Goal: Complete application form

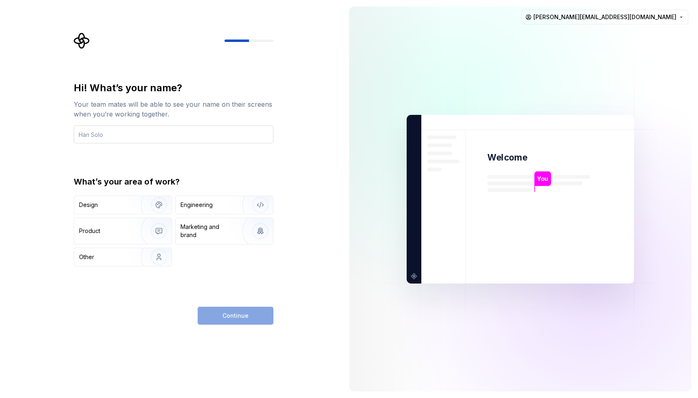
click at [96, 139] on input "text" at bounding box center [174, 135] width 200 height 18
type input "Vojta"
click at [160, 204] on img "button" at bounding box center [154, 205] width 52 height 55
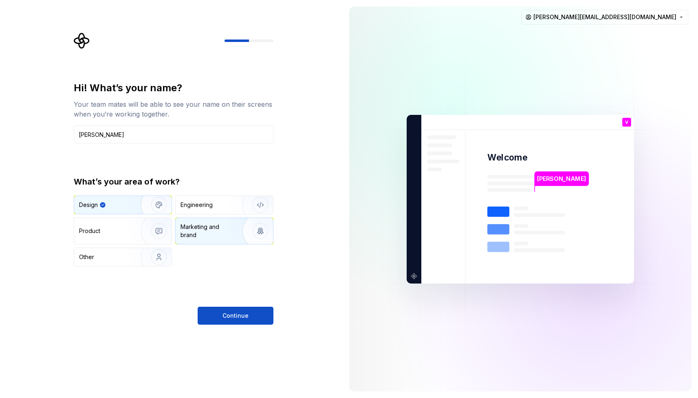
click at [201, 239] on div "Marketing and brand" at bounding box center [224, 231] width 97 height 26
click at [176, 265] on div "Design Engineering Product Marketing and brand Other" at bounding box center [174, 231] width 200 height 71
